Goal: Task Accomplishment & Management: Manage account settings

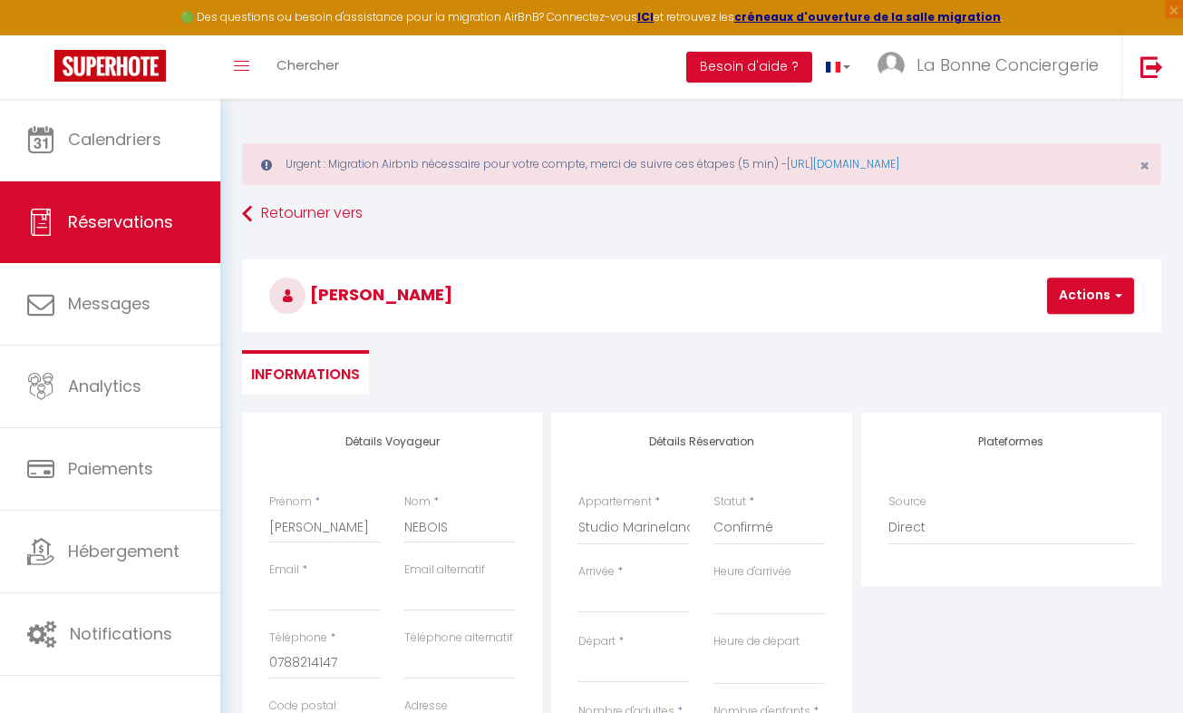
select select
select select "7423"
select select
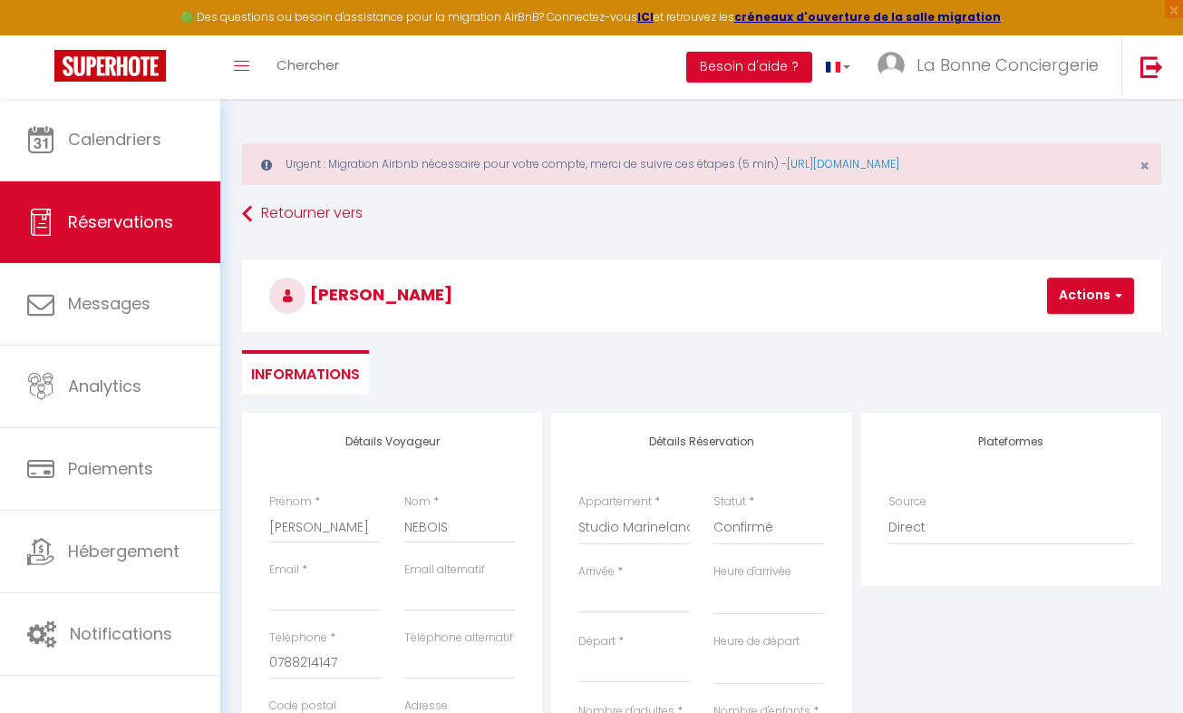
select select
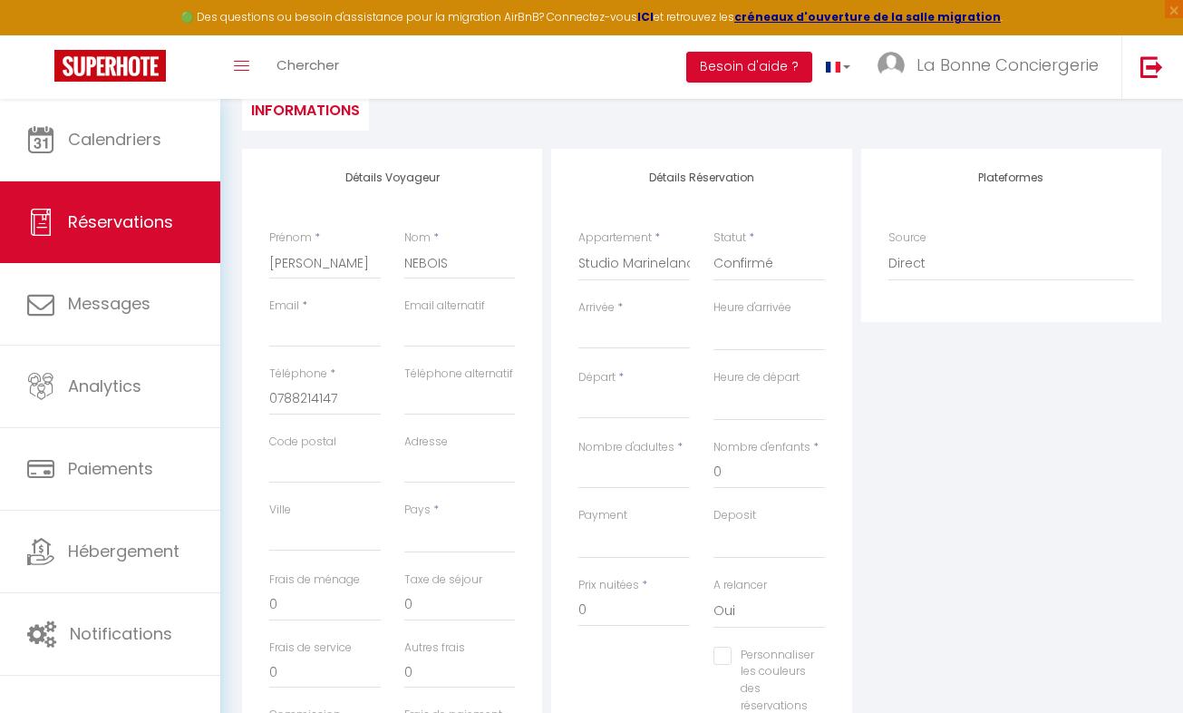
scroll to position [264, 0]
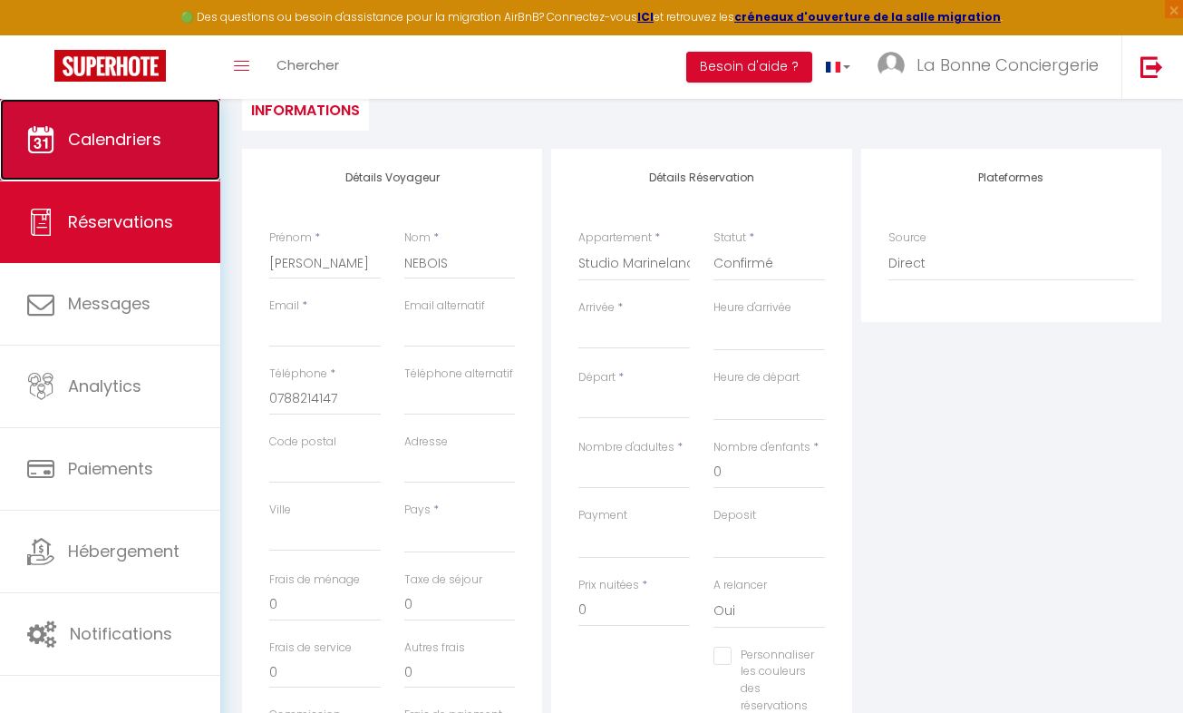
click at [88, 143] on span "Calendriers" at bounding box center [114, 139] width 93 height 23
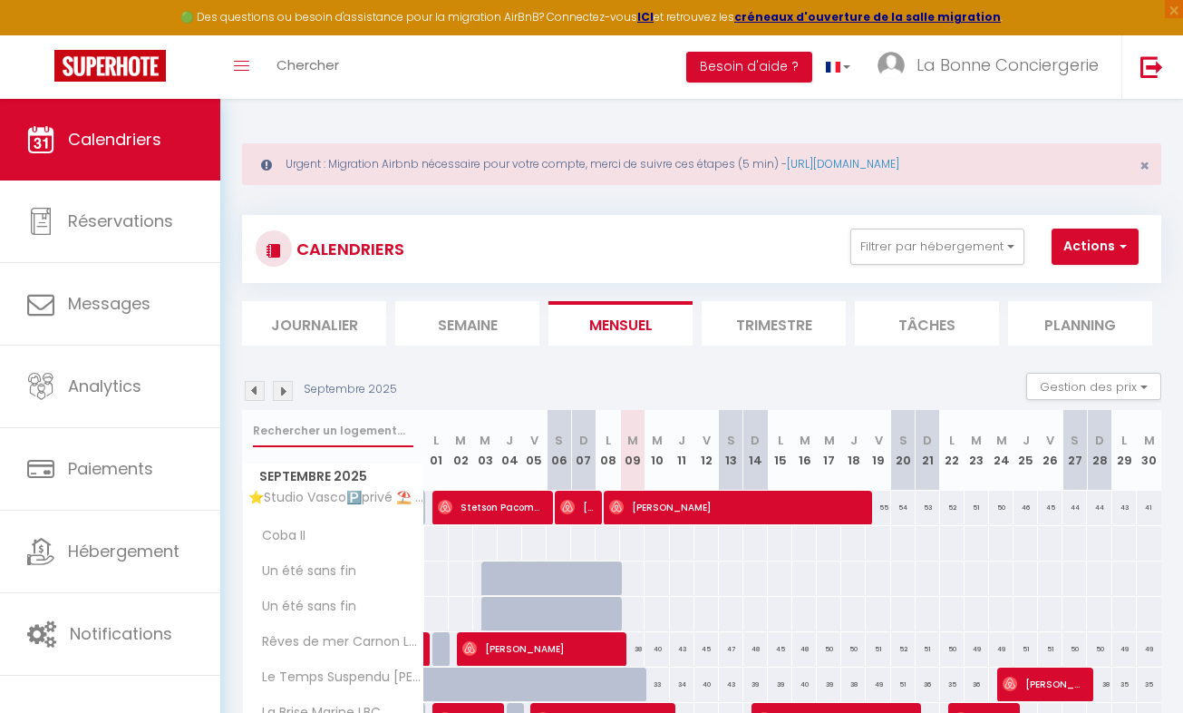
click at [298, 423] on input "text" at bounding box center [333, 430] width 160 height 33
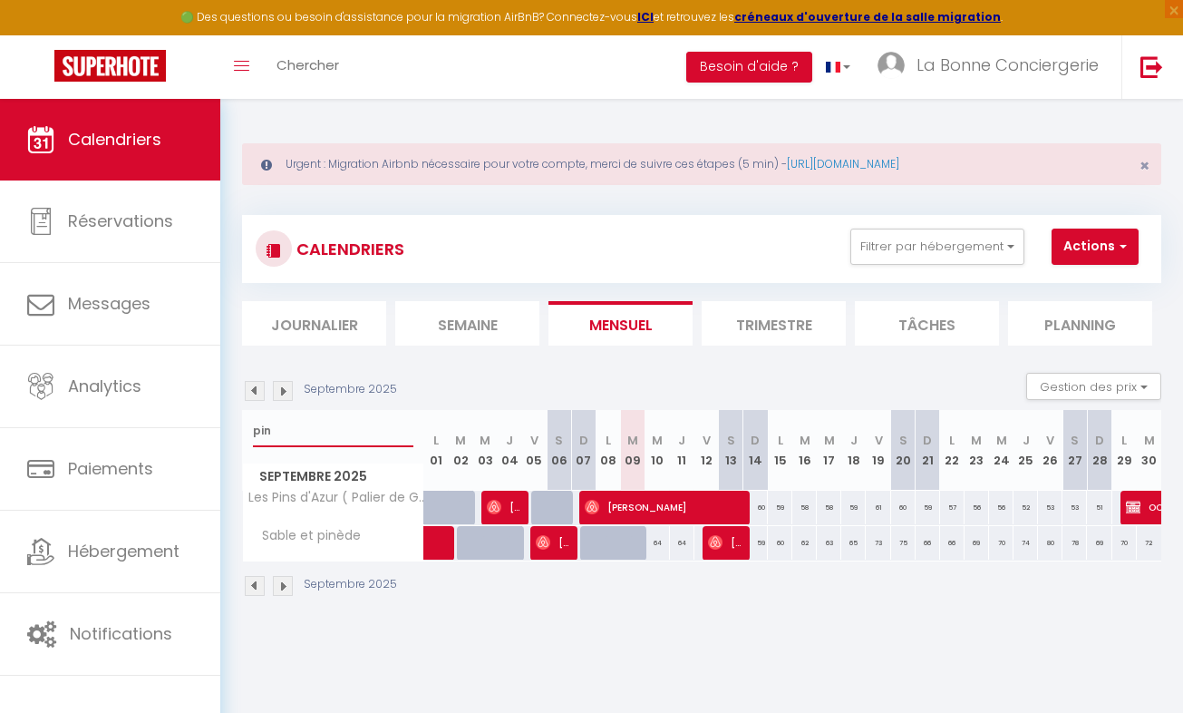
type input "pin"
click at [503, 501] on span "[PERSON_NAME]" at bounding box center [503, 507] width 33 height 34
select select "OK"
select select "1"
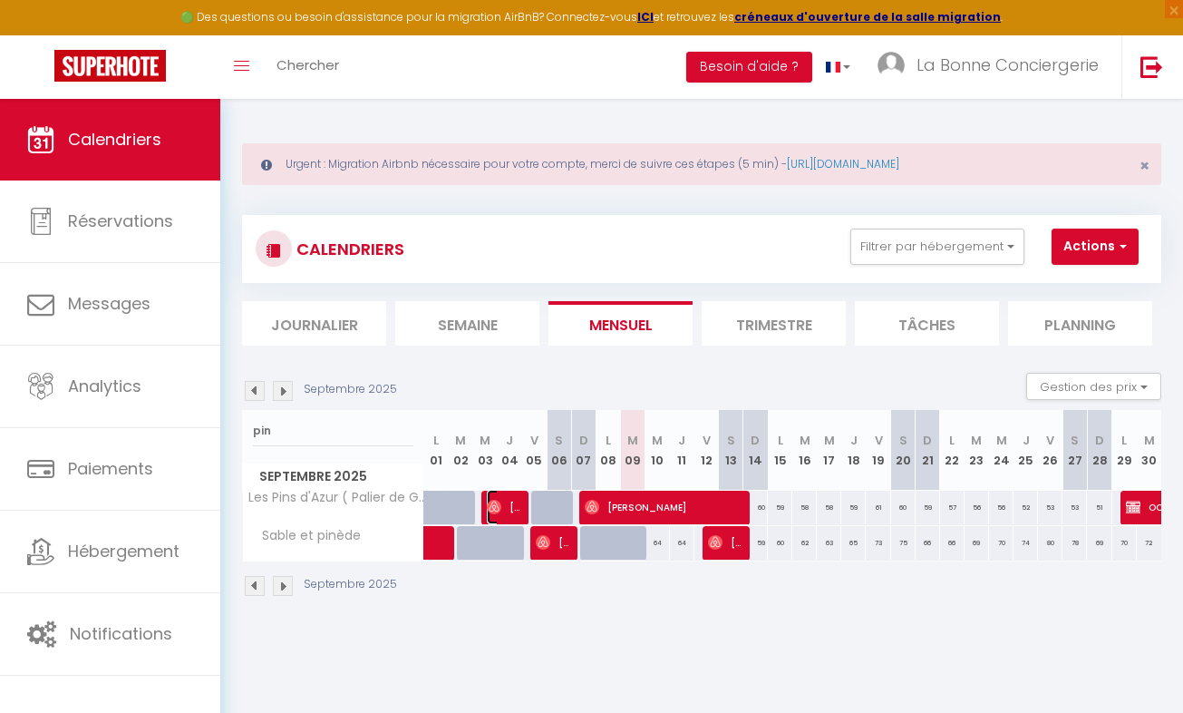
select select "0"
select select "1"
select select
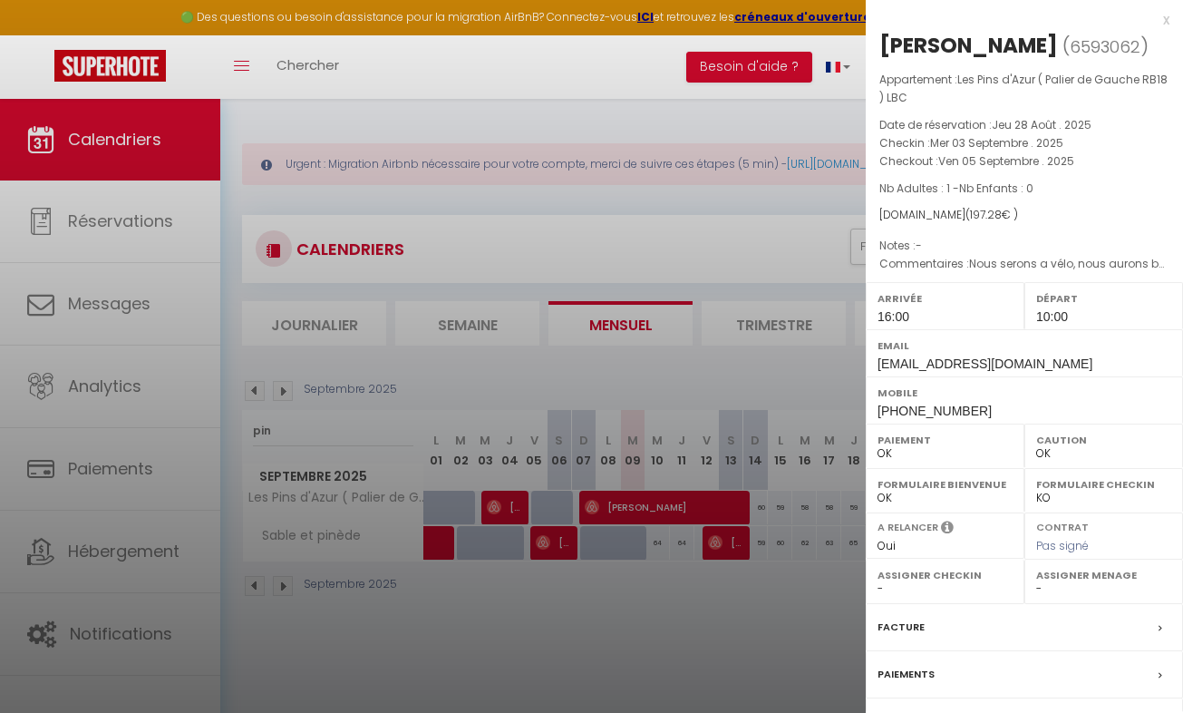
click at [484, 631] on div at bounding box center [591, 356] width 1183 height 713
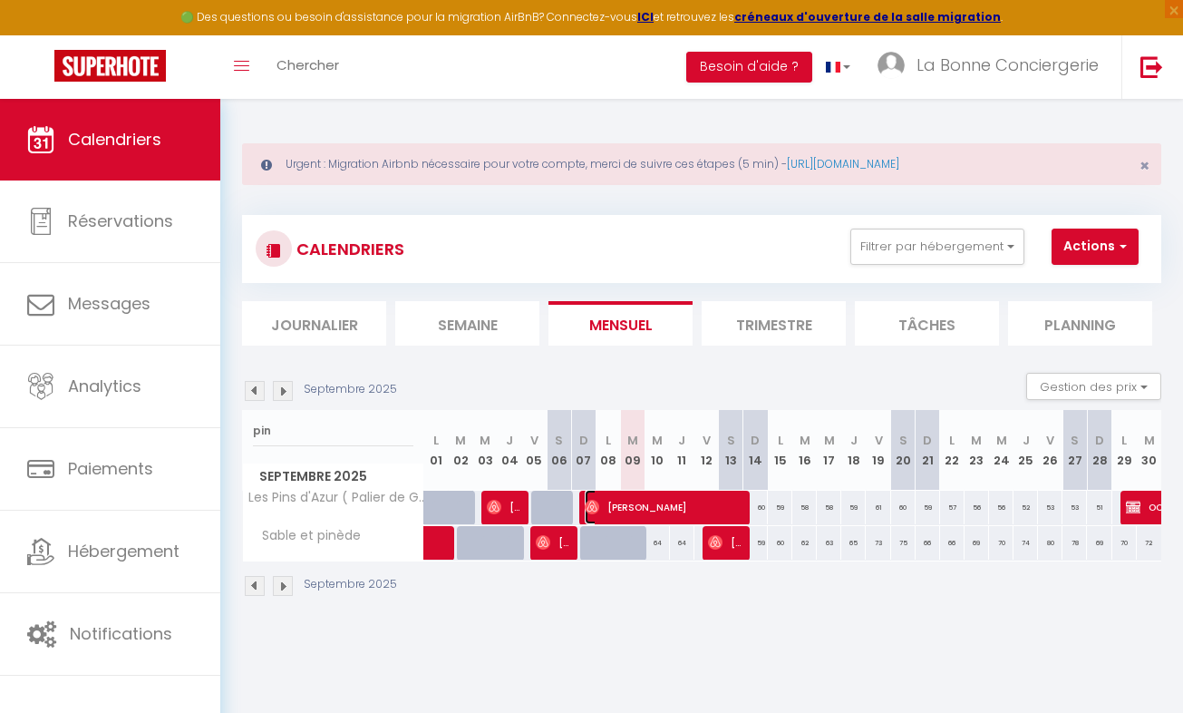
click at [638, 503] on span "[PERSON_NAME]" at bounding box center [662, 507] width 155 height 34
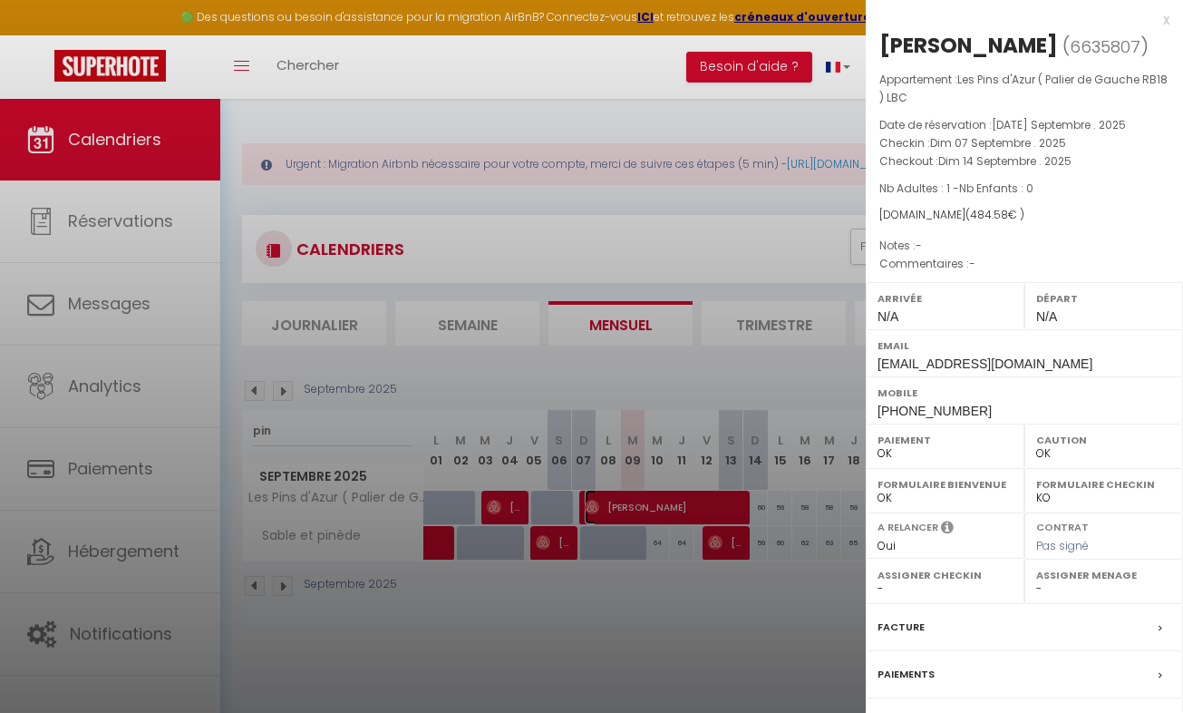
select select
click at [586, 593] on div at bounding box center [591, 356] width 1183 height 713
